Goal: Task Accomplishment & Management: Manage account settings

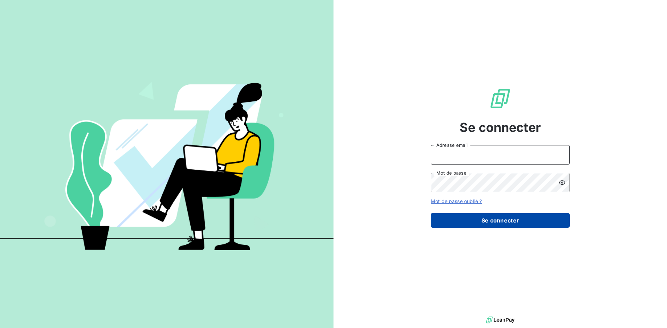
type input "[EMAIL_ADDRESS][DOMAIN_NAME]"
click at [476, 221] on button "Se connecter" at bounding box center [500, 220] width 139 height 15
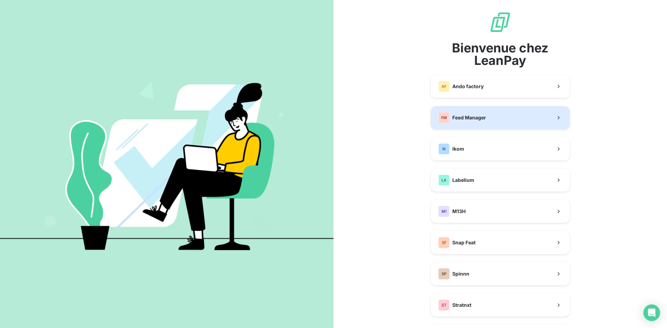
click at [473, 116] on span "Feed Manager" at bounding box center [469, 117] width 34 height 7
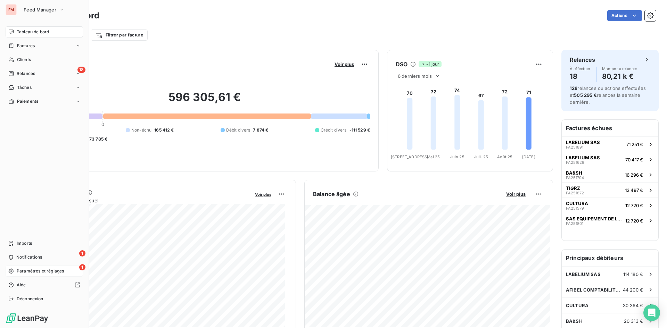
click at [49, 270] on span "Paramètres et réglages" at bounding box center [40, 271] width 47 height 6
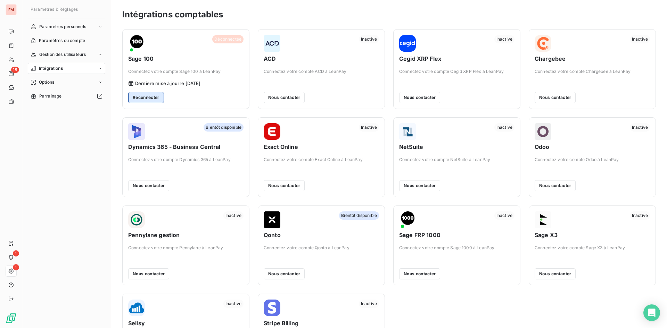
click at [158, 98] on button "Reconnecter" at bounding box center [146, 97] width 36 height 11
click at [139, 99] on button "Reconnecter" at bounding box center [146, 97] width 36 height 11
click at [142, 101] on button "Reconnecter" at bounding box center [146, 97] width 36 height 11
click at [81, 53] on span "Gestion des utilisateurs" at bounding box center [62, 54] width 47 height 6
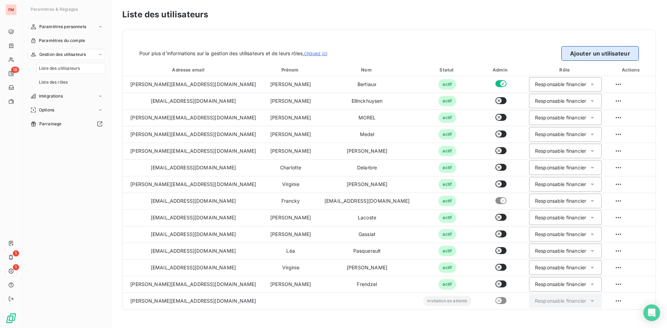
click at [575, 49] on button "Ajouter un utilisateur" at bounding box center [599, 53] width 77 height 15
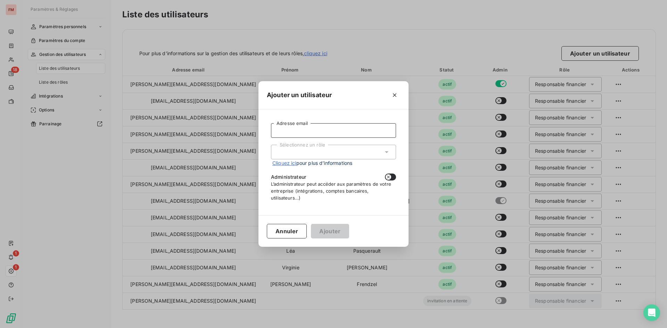
click at [308, 131] on input "Adresse email" at bounding box center [333, 130] width 125 height 15
paste input "[PERSON_NAME][EMAIL_ADDRESS][DOMAIN_NAME]"
type input "[PERSON_NAME][EMAIL_ADDRESS][DOMAIN_NAME]"
click at [316, 148] on div "Sélectionnez un rôle" at bounding box center [333, 152] width 125 height 15
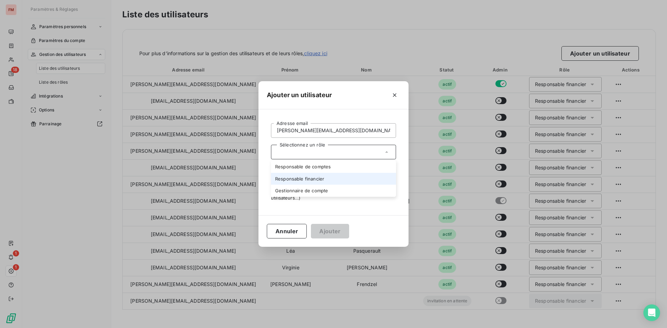
click at [313, 178] on li "Responsable financier" at bounding box center [333, 179] width 125 height 12
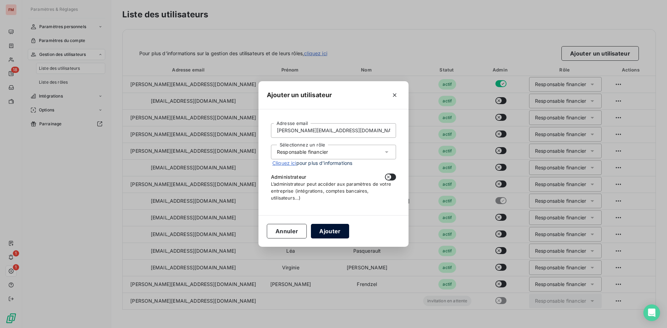
click at [333, 231] on button "Ajouter" at bounding box center [330, 231] width 38 height 15
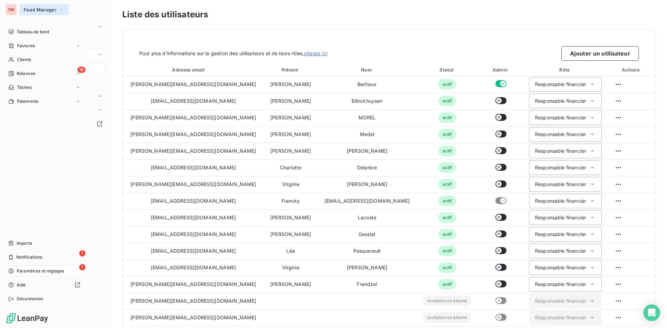
click at [46, 9] on span "Feed Manager" at bounding box center [40, 10] width 33 height 6
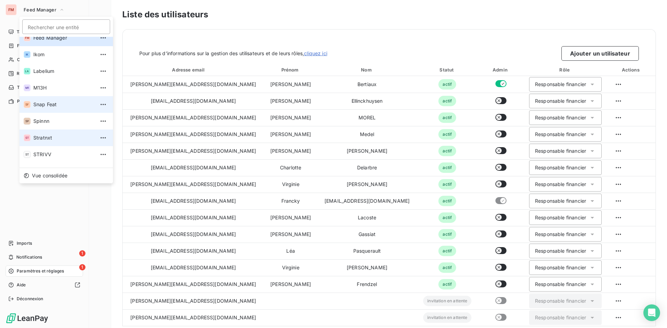
scroll to position [35, 0]
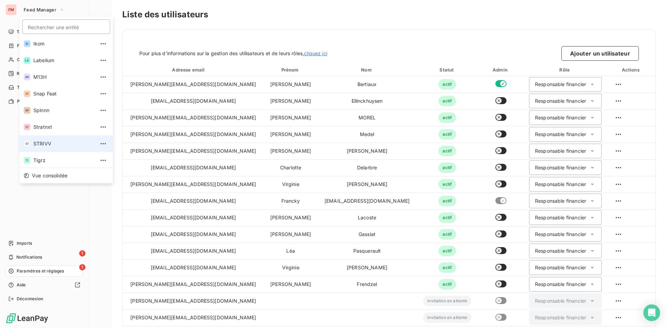
click at [47, 141] on span "STRIVV" at bounding box center [63, 143] width 61 height 7
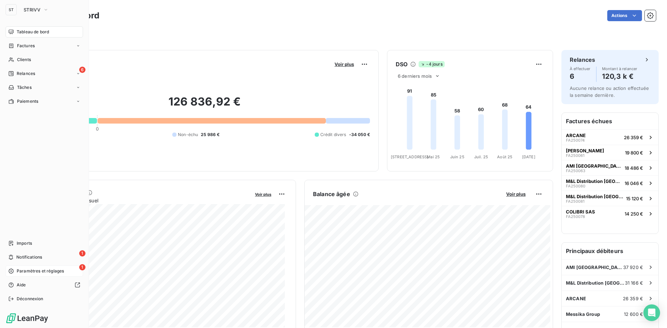
click at [40, 272] on span "Paramètres et réglages" at bounding box center [40, 271] width 47 height 6
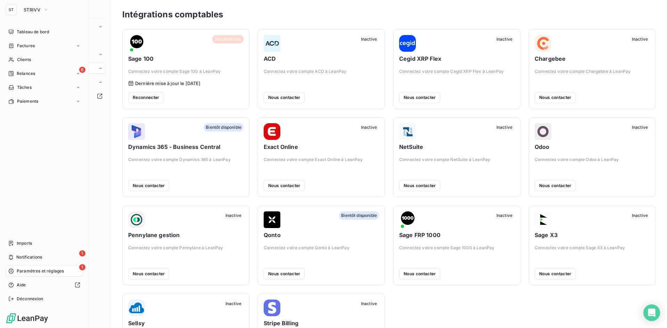
click at [48, 273] on span "Paramètres et réglages" at bounding box center [40, 271] width 47 height 6
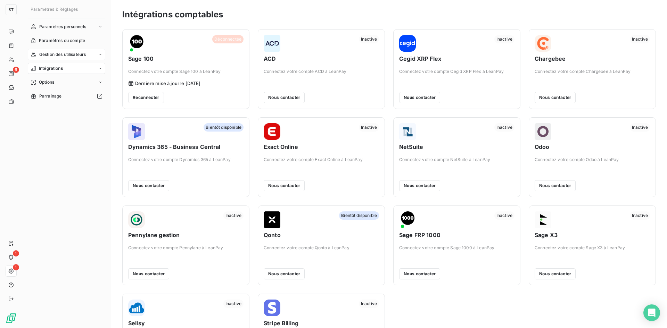
click at [75, 55] on span "Gestion des utilisateurs" at bounding box center [62, 54] width 47 height 6
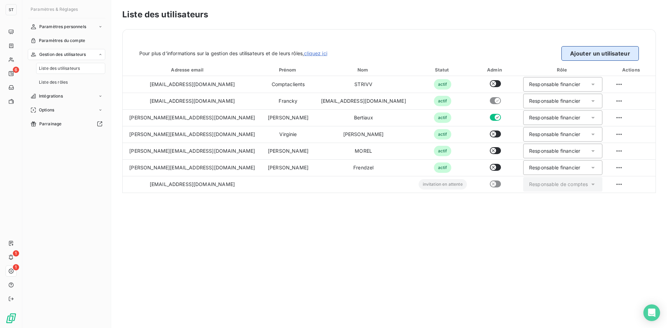
click at [576, 52] on button "Ajouter un utilisateur" at bounding box center [599, 53] width 77 height 15
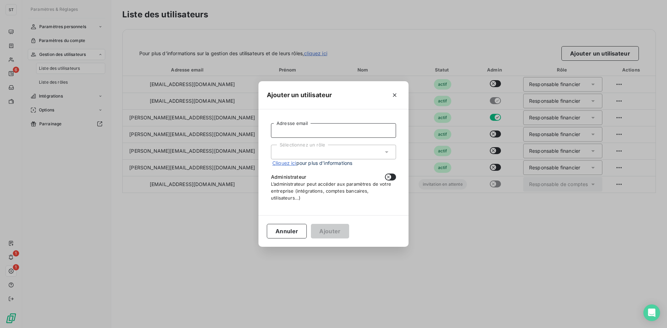
click at [297, 132] on input "Adresse email" at bounding box center [333, 130] width 125 height 15
paste input "[PERSON_NAME][EMAIL_ADDRESS][DOMAIN_NAME]"
type input "[PERSON_NAME][EMAIL_ADDRESS][DOMAIN_NAME]"
click at [386, 155] on icon at bounding box center [386, 152] width 7 height 7
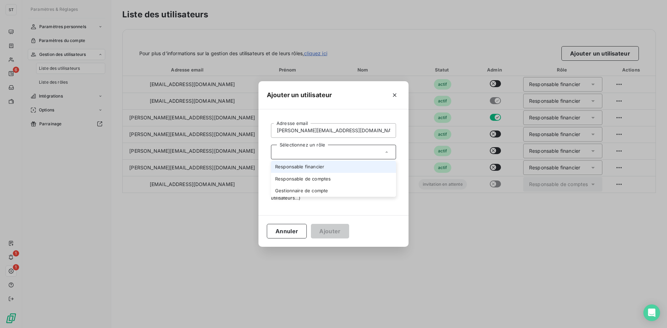
click at [353, 168] on li "Responsable financier" at bounding box center [333, 167] width 125 height 12
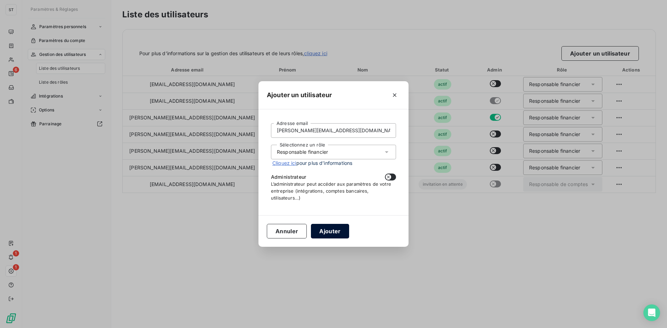
click at [331, 234] on button "Ajouter" at bounding box center [330, 231] width 38 height 15
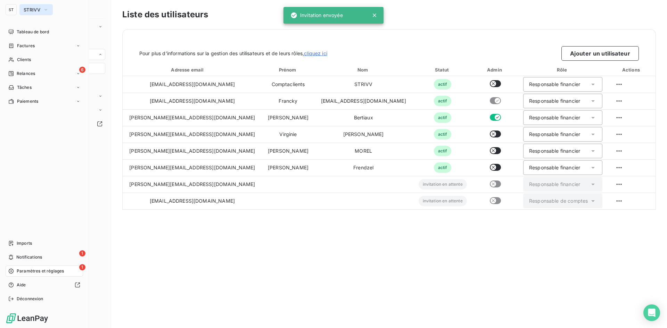
click at [46, 11] on icon "button" at bounding box center [46, 9] width 6 height 7
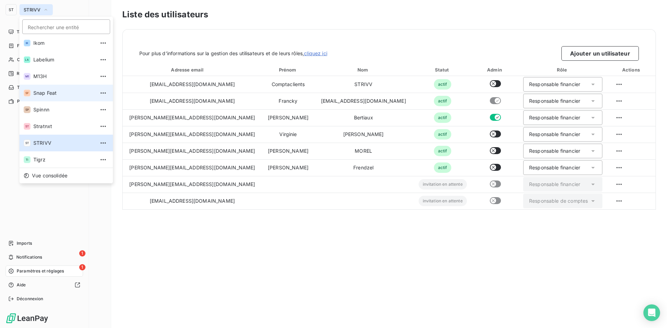
scroll to position [36, 0]
click at [52, 81] on li "M1 M13H" at bounding box center [65, 76] width 93 height 17
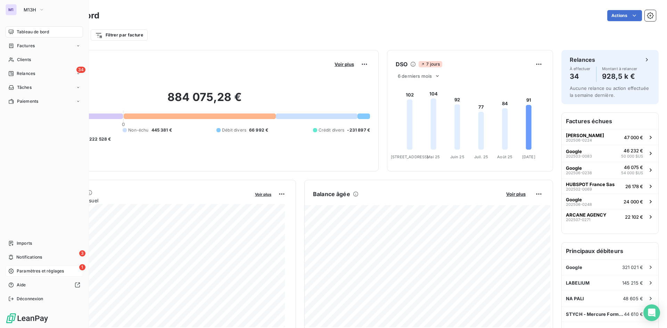
click at [43, 271] on span "Paramètres et réglages" at bounding box center [40, 271] width 47 height 6
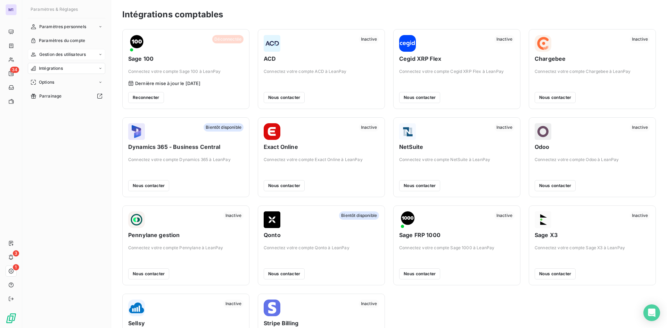
click at [72, 56] on span "Gestion des utilisateurs" at bounding box center [62, 54] width 47 height 6
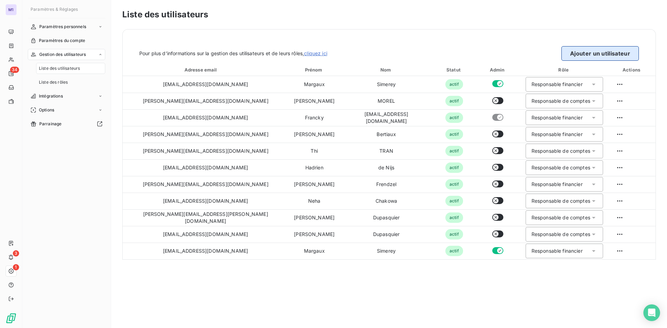
click at [583, 53] on button "Ajouter un utilisateur" at bounding box center [599, 53] width 77 height 15
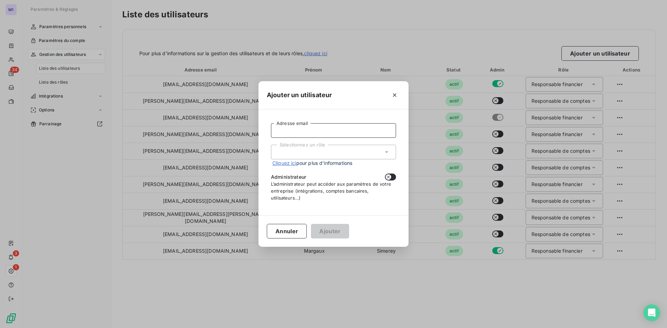
click at [308, 129] on input "Adresse email" at bounding box center [333, 130] width 125 height 15
paste input "[PERSON_NAME][EMAIL_ADDRESS][DOMAIN_NAME]"
type input "[PERSON_NAME][EMAIL_ADDRESS][DOMAIN_NAME]"
click at [342, 150] on div "Sélectionnez un rôle" at bounding box center [333, 152] width 125 height 15
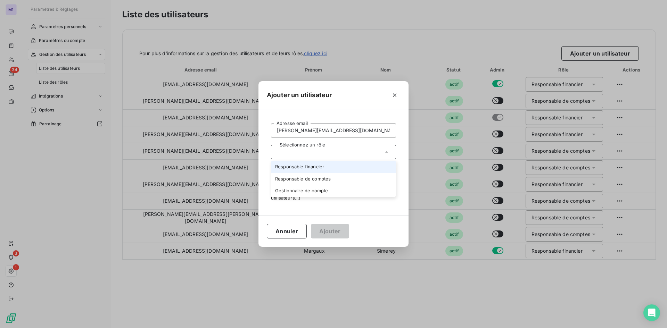
click at [327, 170] on li "Responsable financier" at bounding box center [333, 167] width 125 height 12
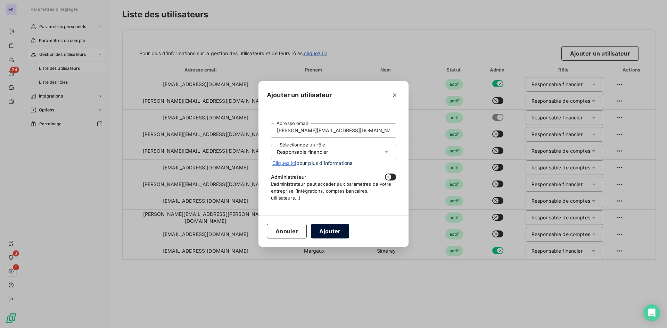
click at [337, 232] on button "Ajouter" at bounding box center [330, 231] width 38 height 15
